Goal: Task Accomplishment & Management: Manage account settings

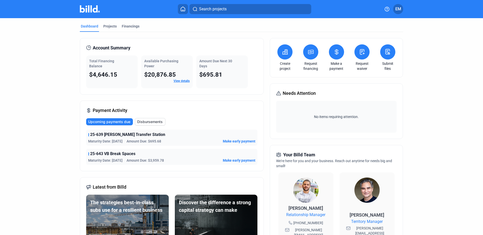
click at [399, 10] on span "EM" at bounding box center [398, 9] width 6 height 6
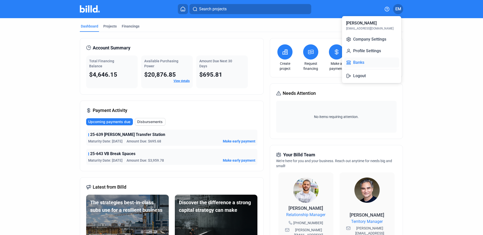
click at [363, 62] on button "Banks" at bounding box center [371, 63] width 55 height 10
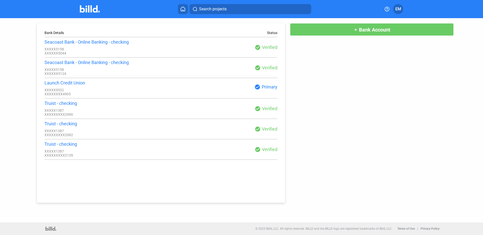
click at [361, 29] on span "Bank Account" at bounding box center [374, 30] width 31 height 6
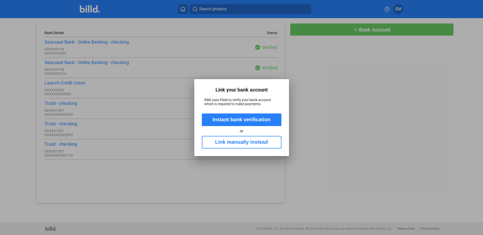
click at [234, 143] on button "Link manually instead" at bounding box center [242, 142] width 80 height 13
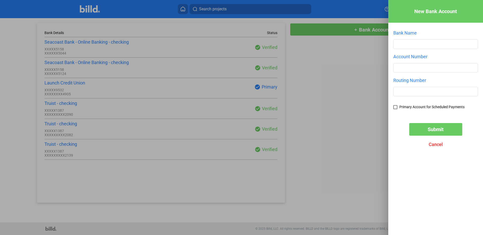
click at [436, 146] on span "Cancel" at bounding box center [436, 144] width 14 height 5
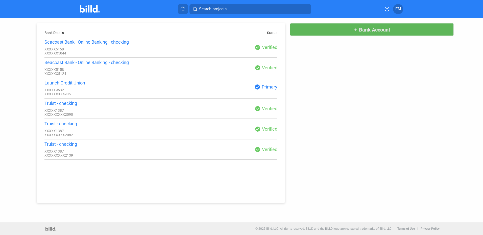
click at [364, 29] on span "Bank Account" at bounding box center [374, 30] width 31 height 6
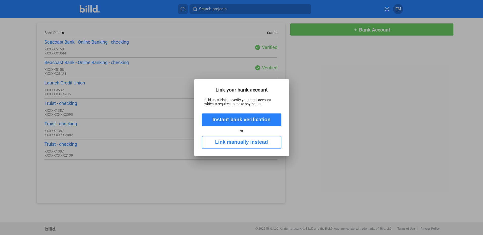
click at [364, 29] on div at bounding box center [241, 117] width 483 height 235
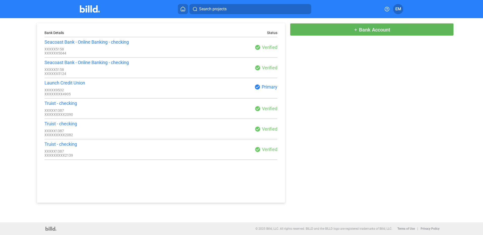
click at [365, 29] on span "Bank Account" at bounding box center [374, 30] width 31 height 6
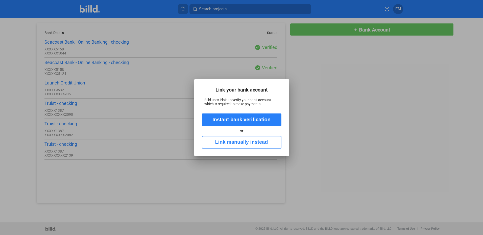
click at [243, 143] on button "Link manually instead" at bounding box center [242, 142] width 80 height 13
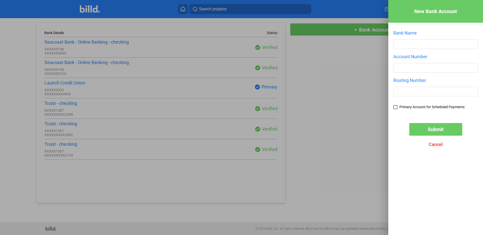
click at [396, 108] on span at bounding box center [395, 107] width 4 height 4
click at [0, 0] on input "Primary Account for Scheduled Payments" at bounding box center [0, 0] width 0 height 0
click at [403, 46] on input "text" at bounding box center [435, 44] width 84 height 9
type input "truist"
click at [398, 70] on input "number" at bounding box center [435, 67] width 84 height 9
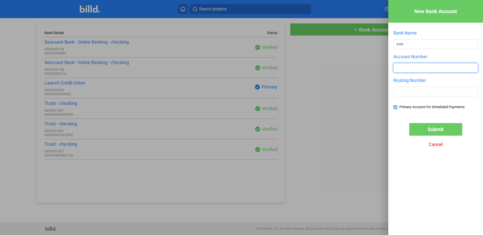
type input "1100033442090"
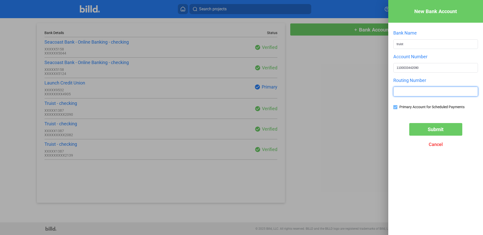
click at [399, 92] on input "text" at bounding box center [435, 91] width 84 height 9
click at [395, 94] on input "text" at bounding box center [435, 91] width 84 height 9
type input "263191387"
click at [434, 131] on span "Submit" at bounding box center [436, 130] width 16 height 6
